Goal: Find specific page/section: Find specific page/section

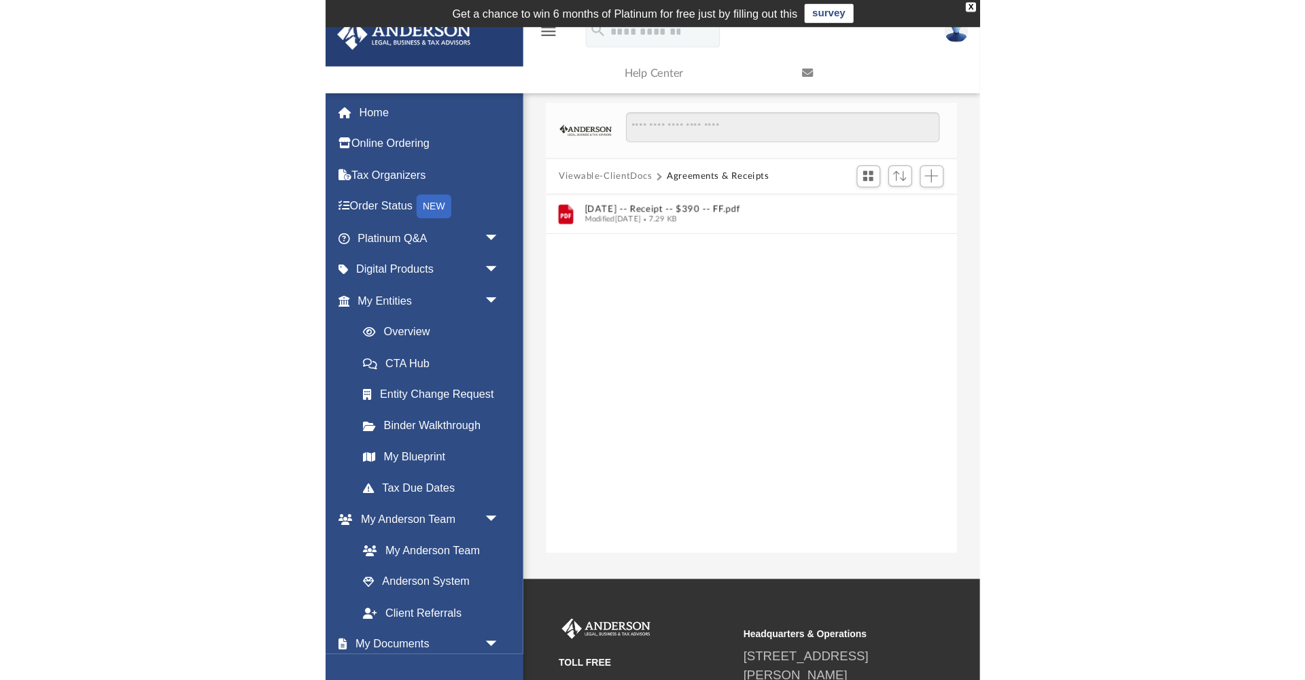
scroll to position [309, 354]
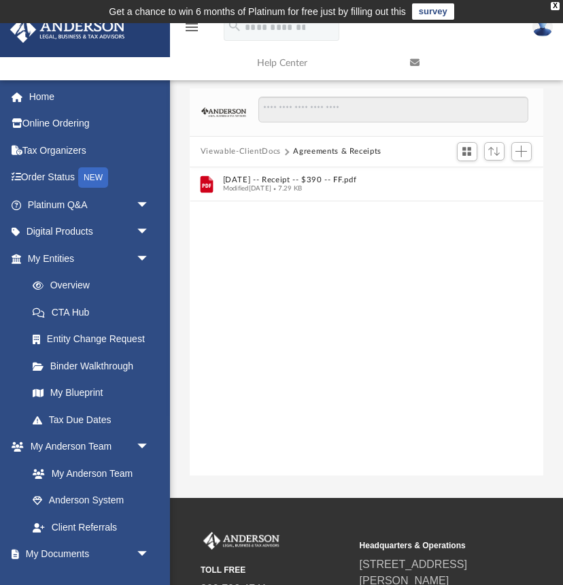
click at [257, 151] on button "Viewable-ClientDocs" at bounding box center [241, 151] width 80 height 12
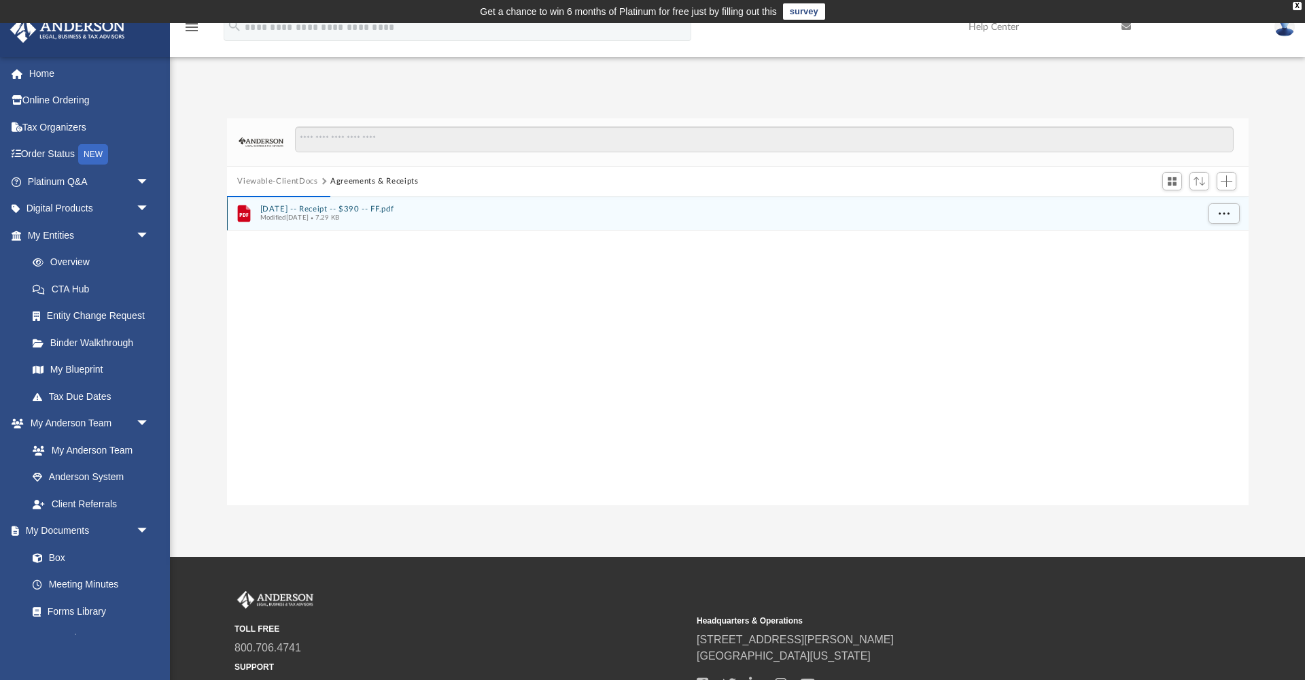
scroll to position [309, 1022]
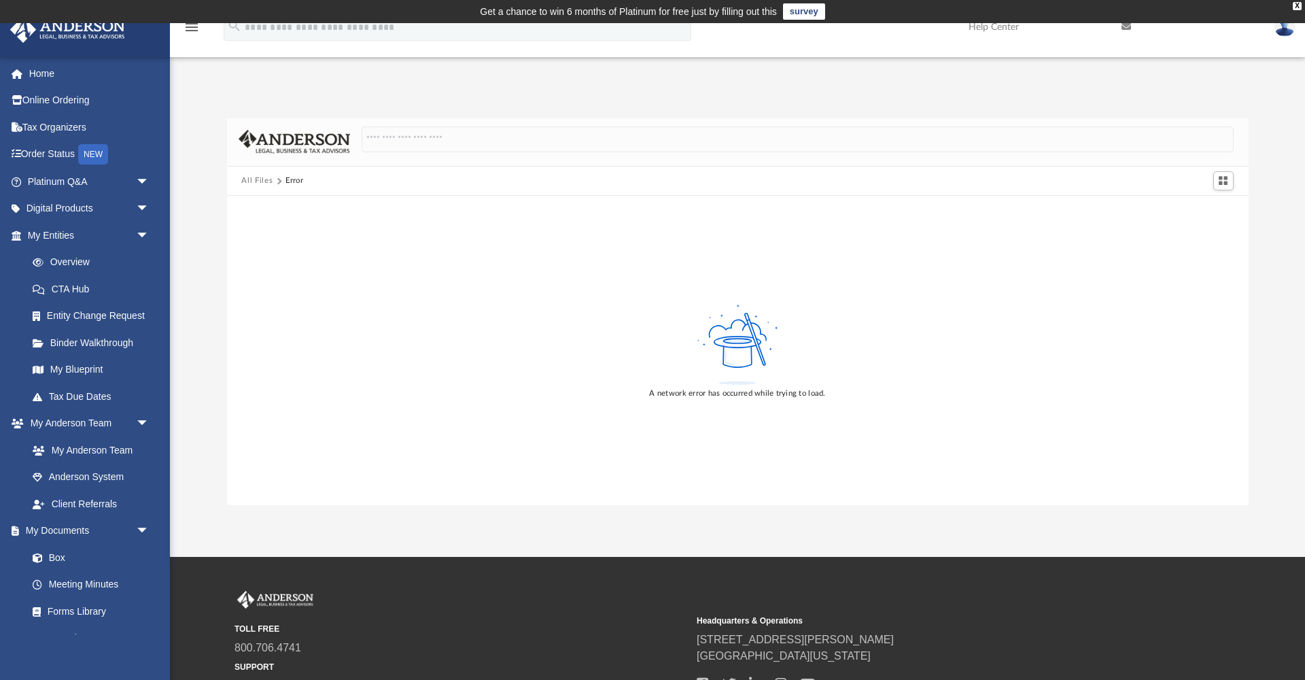
click at [246, 178] on button "All Files" at bounding box center [256, 181] width 31 height 12
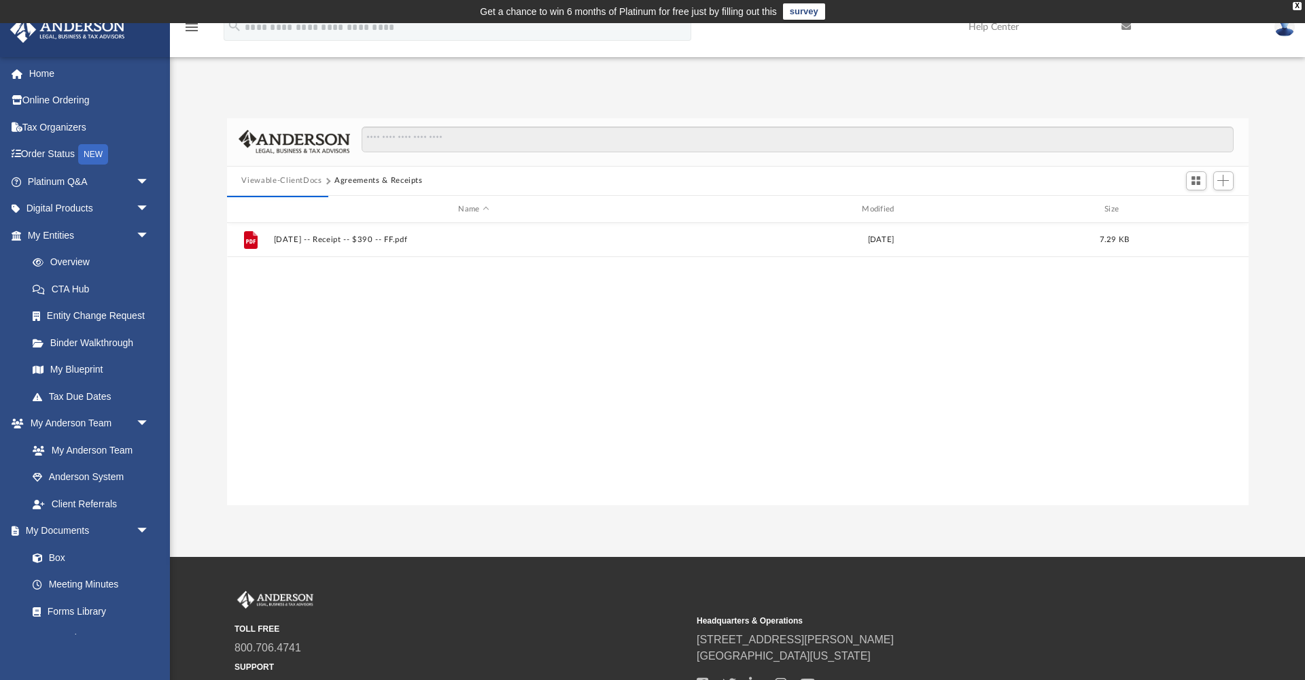
scroll to position [0, 0]
click at [48, 553] on span at bounding box center [44, 558] width 9 height 10
click at [60, 552] on link "Box" at bounding box center [94, 557] width 151 height 27
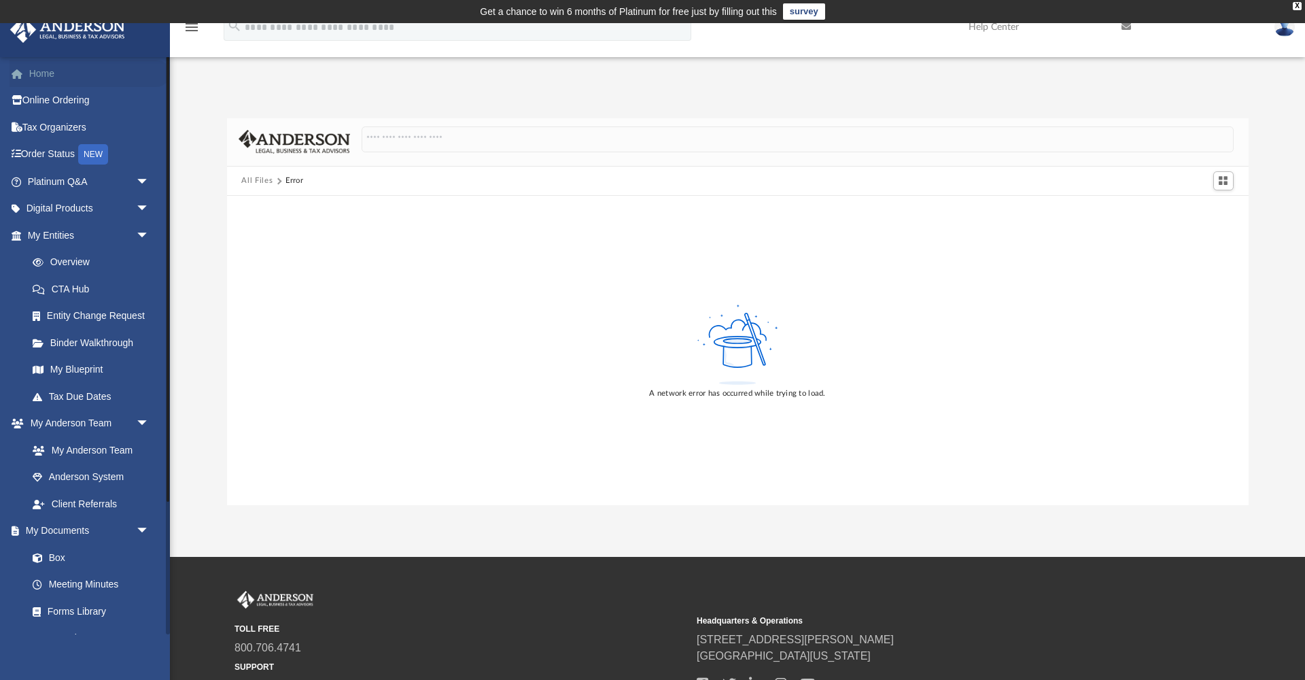
click at [29, 78] on link "Home" at bounding box center [90, 73] width 160 height 27
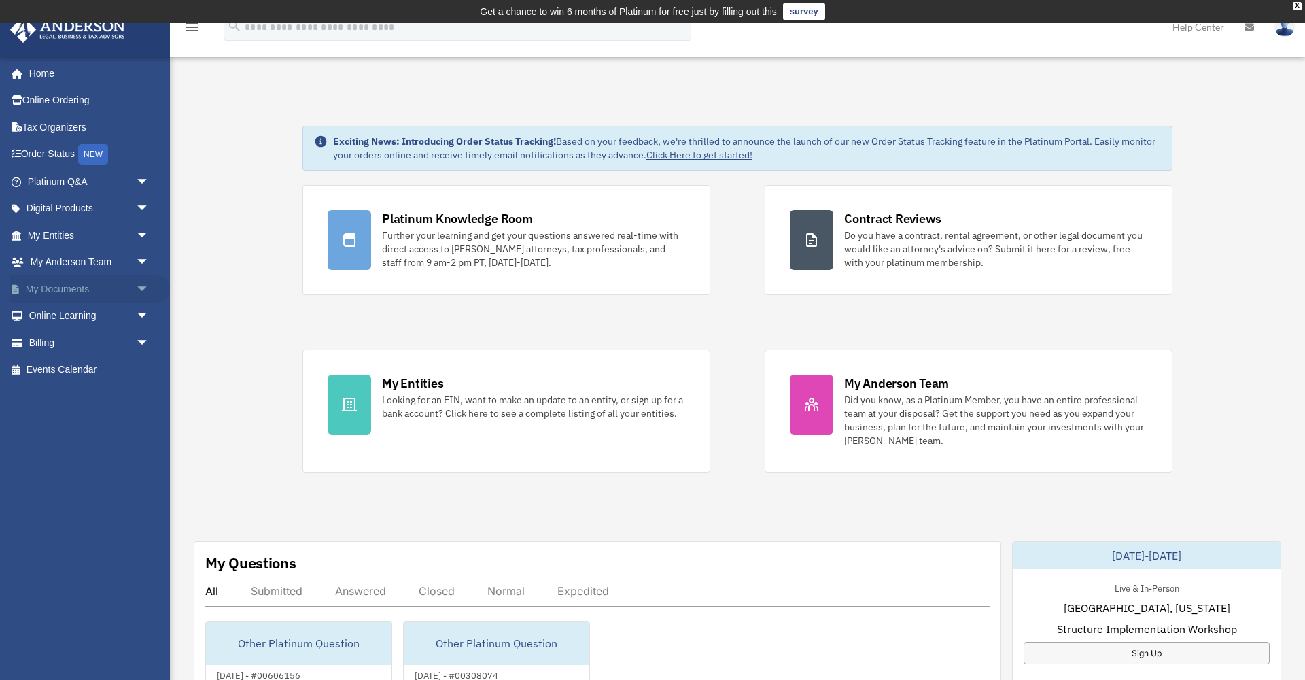
click at [143, 283] on span "arrow_drop_down" at bounding box center [149, 289] width 27 height 28
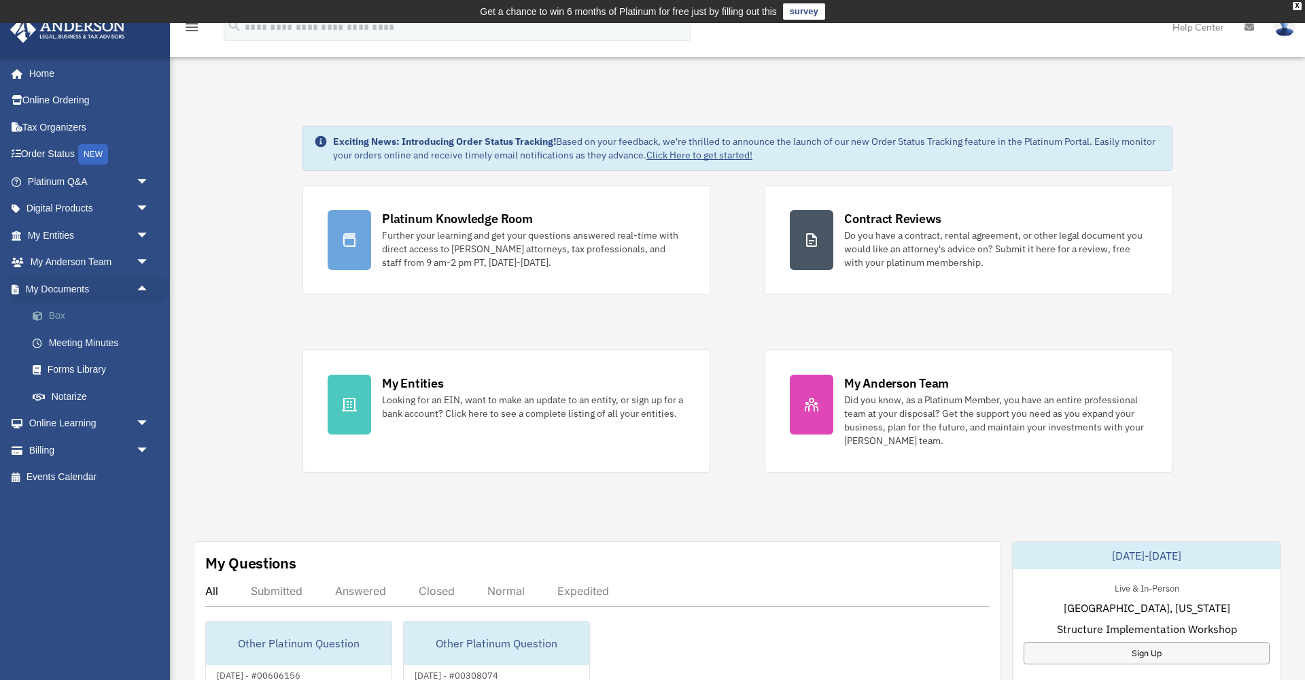
click at [46, 314] on span at bounding box center [44, 316] width 9 height 10
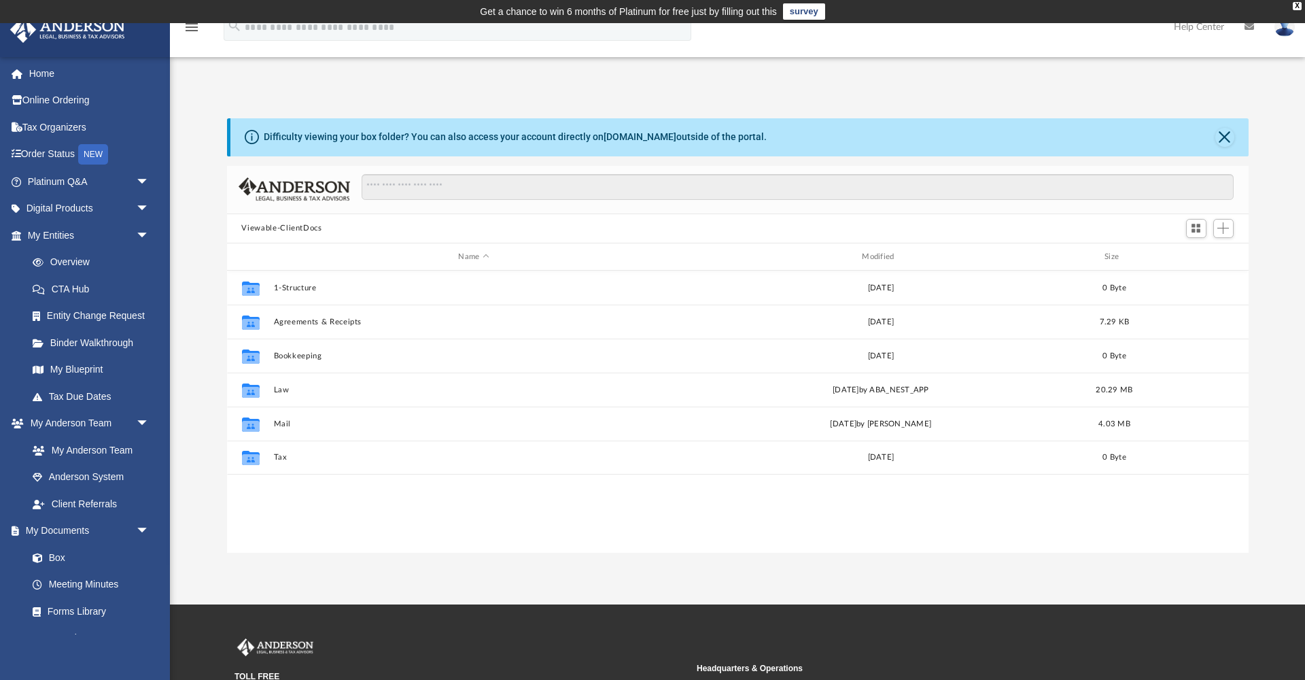
scroll to position [1, 1]
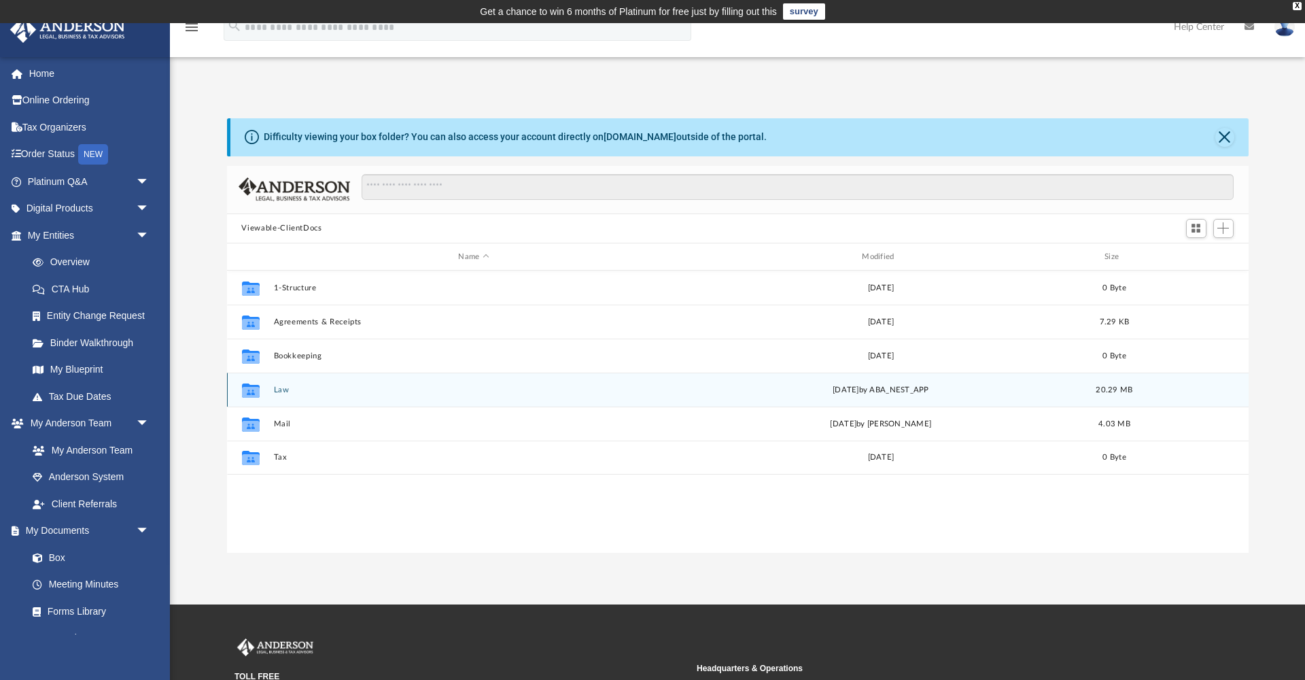
click at [282, 390] on button "Law" at bounding box center [473, 389] width 401 height 9
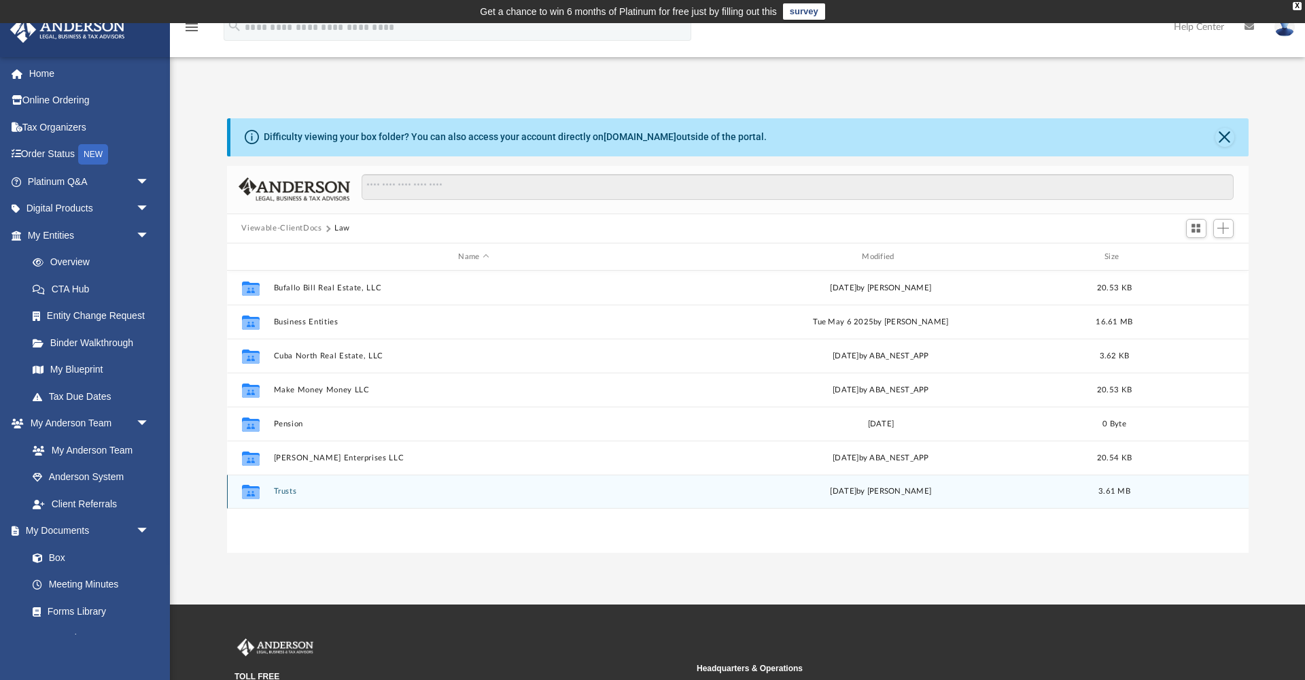
click at [285, 495] on button "Trusts" at bounding box center [473, 491] width 401 height 9
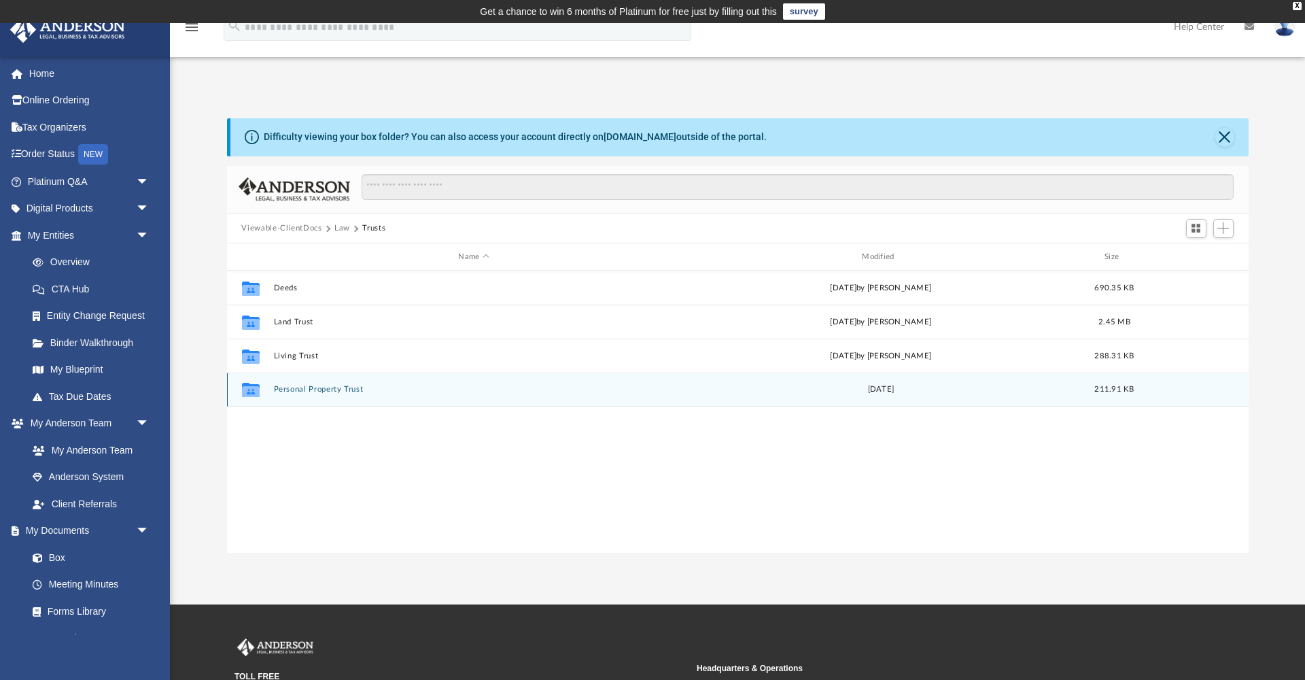
click at [295, 391] on button "Personal Property Trust" at bounding box center [473, 389] width 401 height 9
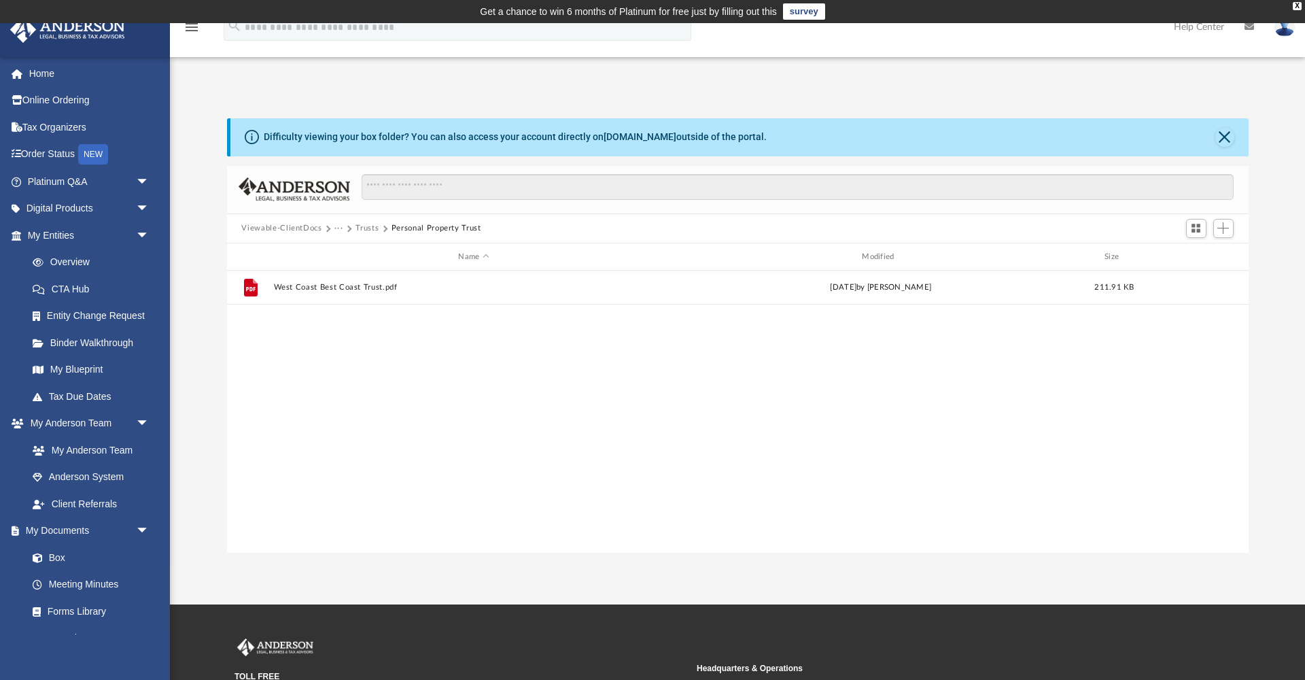
click at [367, 228] on button "Trusts" at bounding box center [367, 228] width 23 height 12
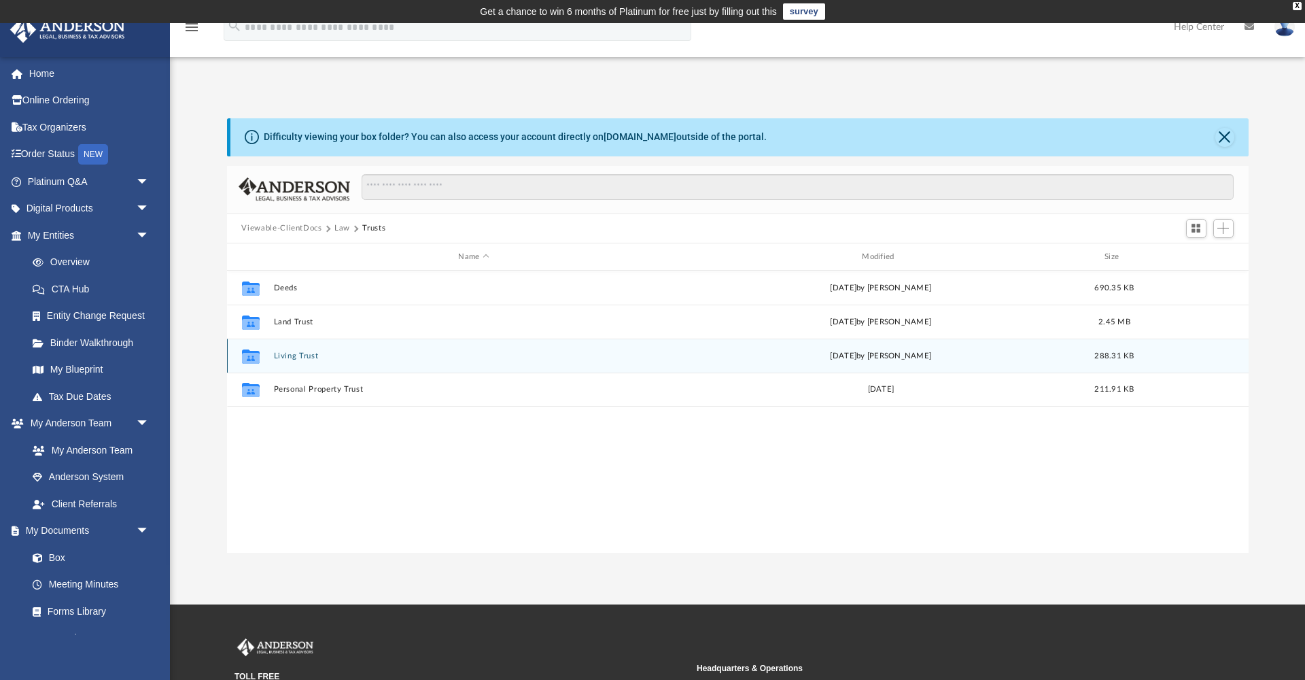
click at [291, 351] on button "Living Trust" at bounding box center [473, 355] width 401 height 9
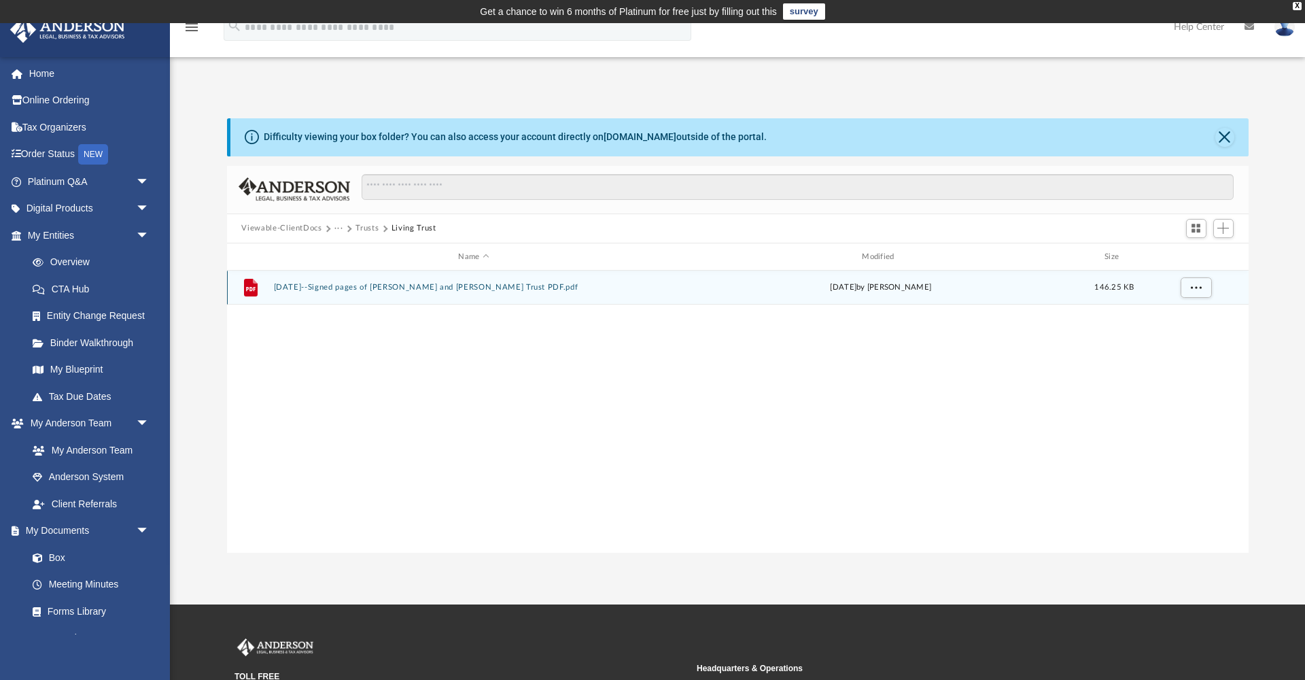
click at [402, 289] on button "2017.04.19--Signed pages of Ron and Lorita Trust PDF.pdf" at bounding box center [473, 287] width 401 height 9
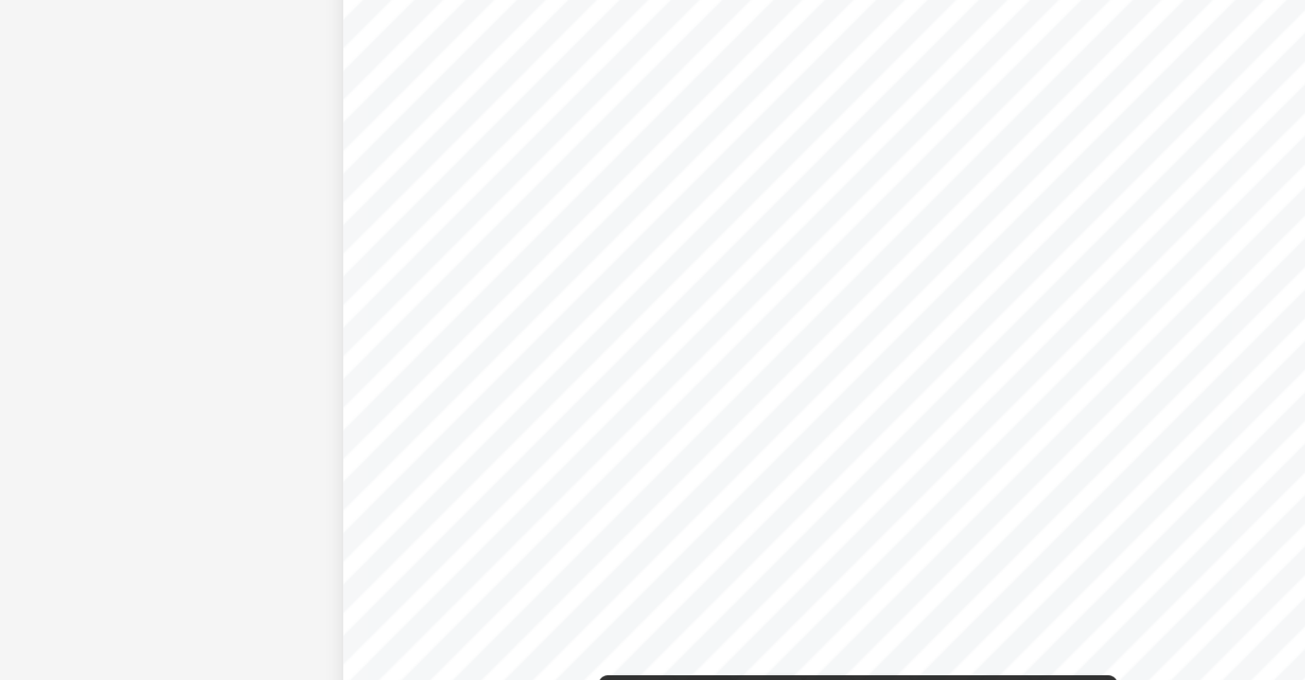
scroll to position [14, 0]
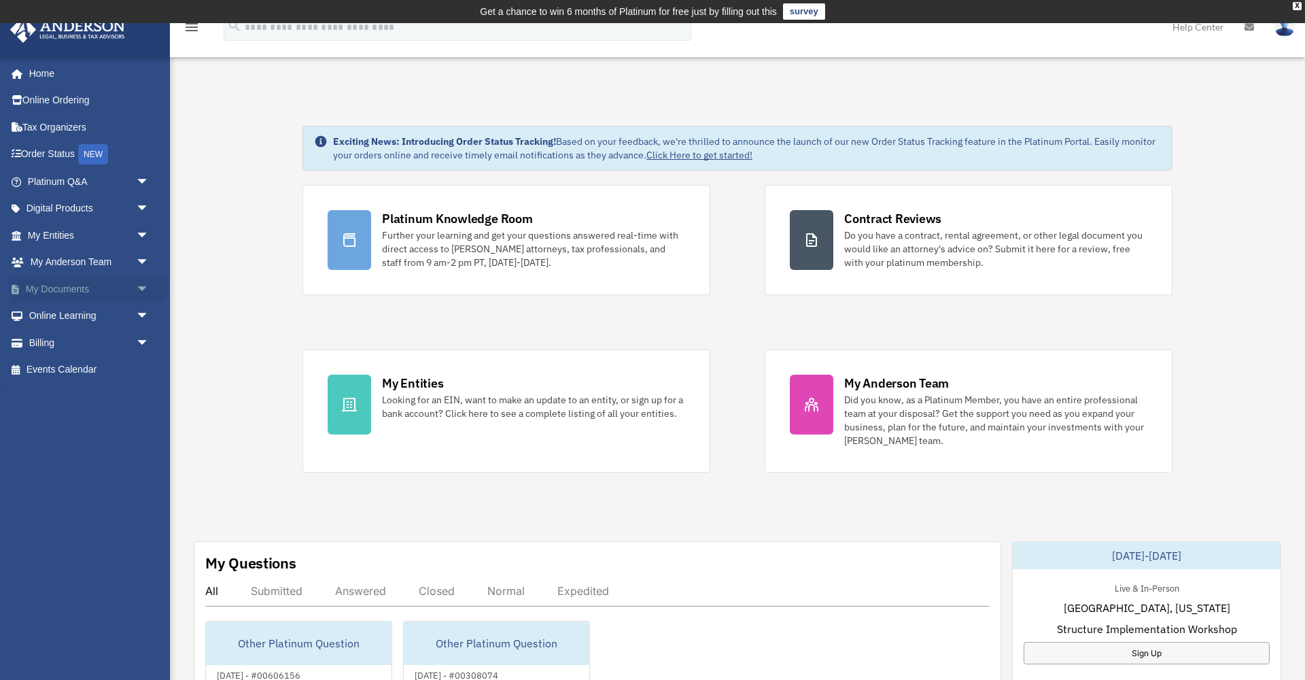
click at [74, 286] on link "My Documents arrow_drop_down" at bounding box center [90, 288] width 160 height 27
click at [141, 284] on span "arrow_drop_down" at bounding box center [149, 289] width 27 height 28
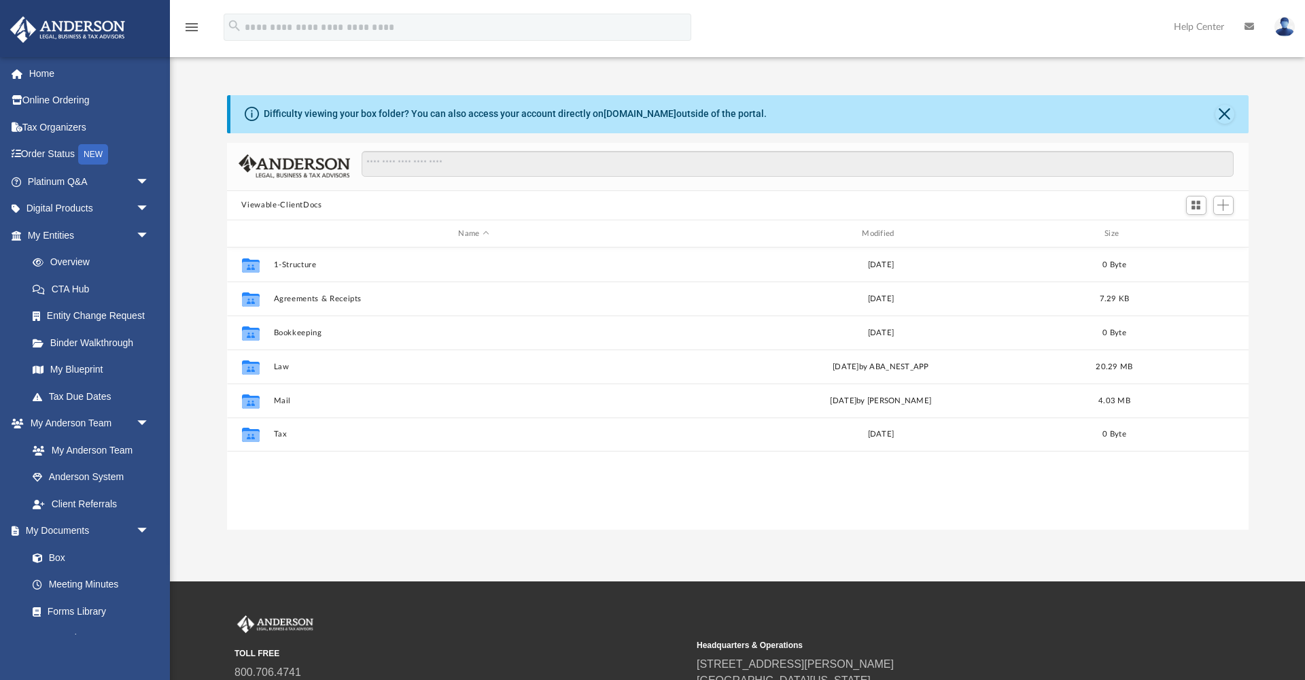
scroll to position [309, 1022]
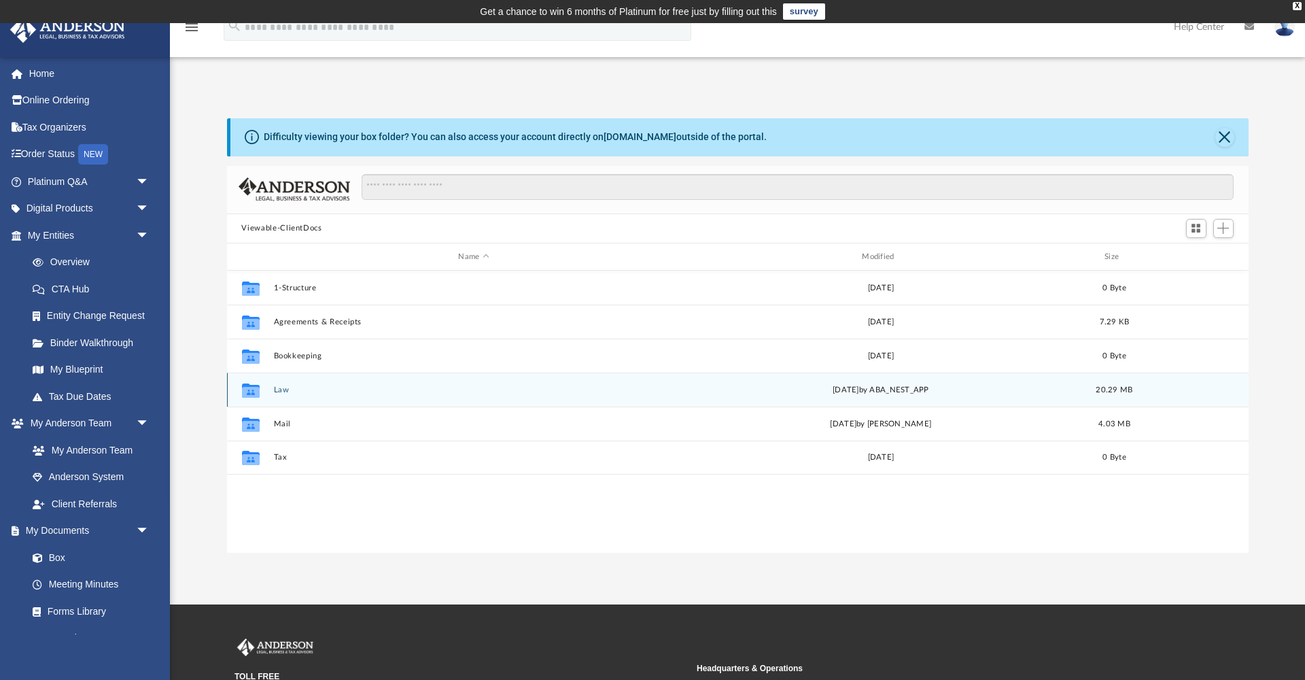
click at [282, 387] on button "Law" at bounding box center [473, 389] width 401 height 9
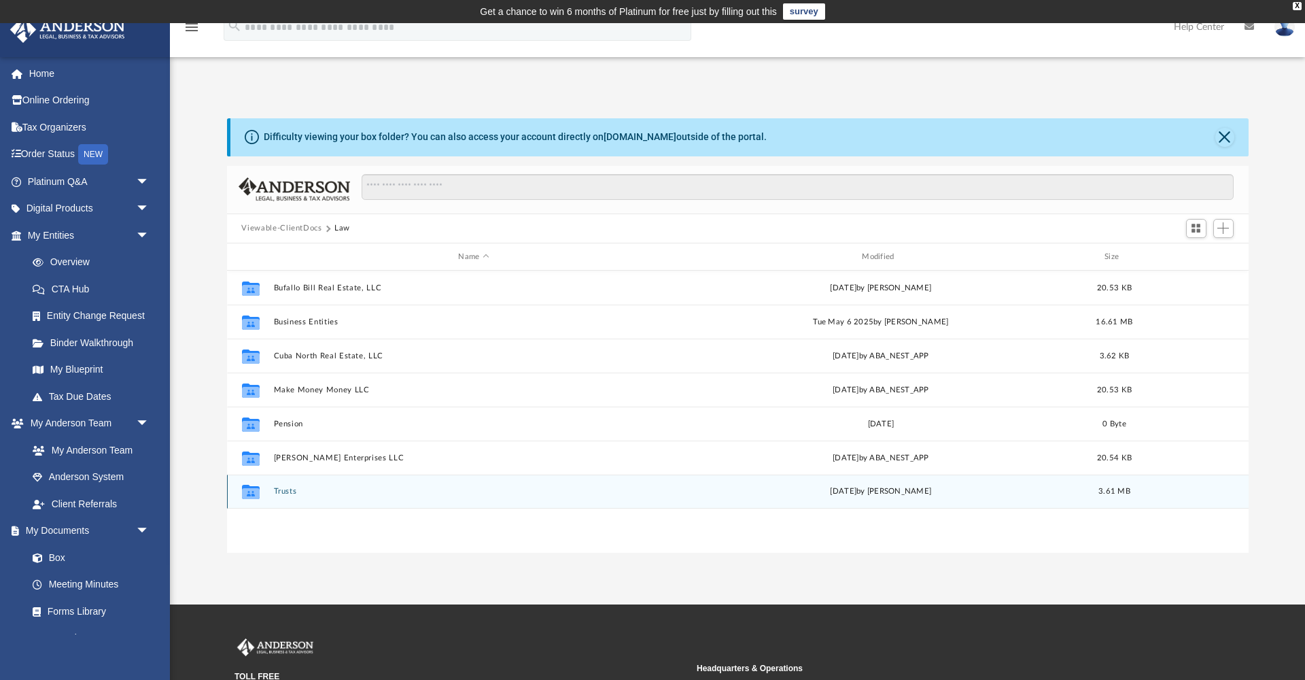
click at [288, 487] on button "Trusts" at bounding box center [473, 491] width 401 height 9
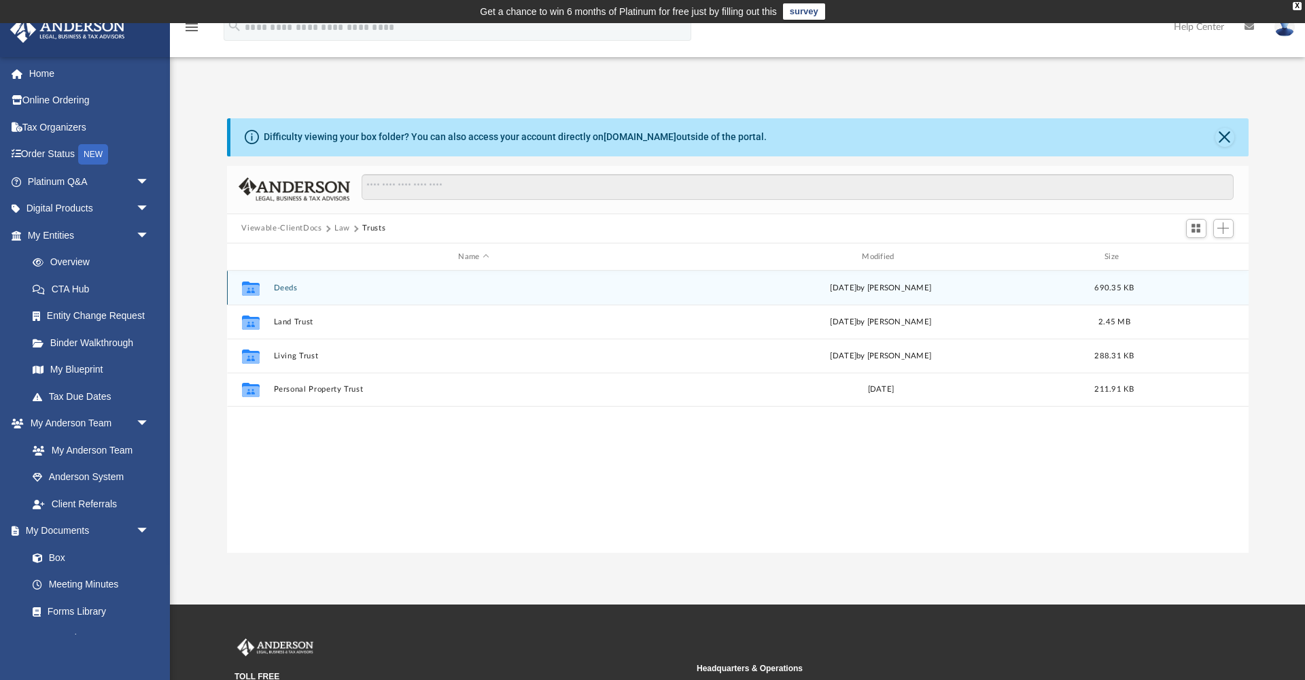
click at [288, 286] on button "Deeds" at bounding box center [473, 287] width 401 height 9
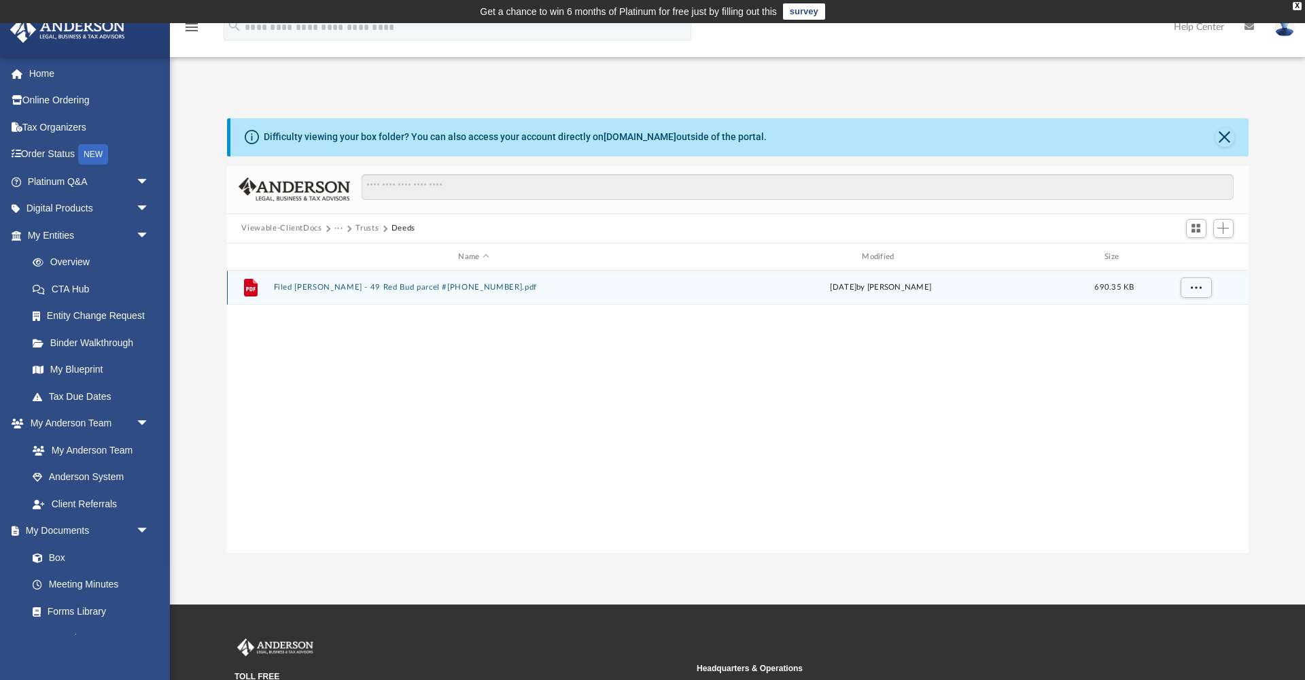
click at [328, 283] on button "Filed [PERSON_NAME] - 49 Red Bud parcel #[PHONE_NUMBER].pdf" at bounding box center [473, 287] width 401 height 9
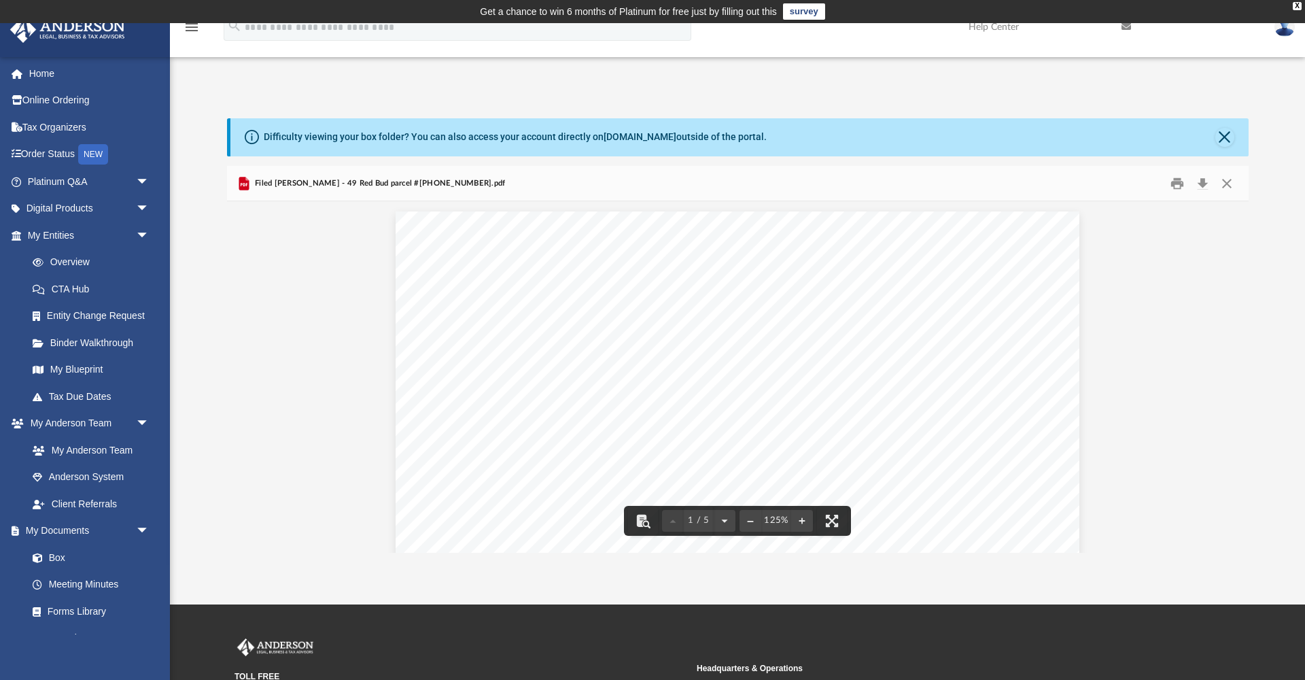
scroll to position [0, 0]
